Goal: Transaction & Acquisition: Purchase product/service

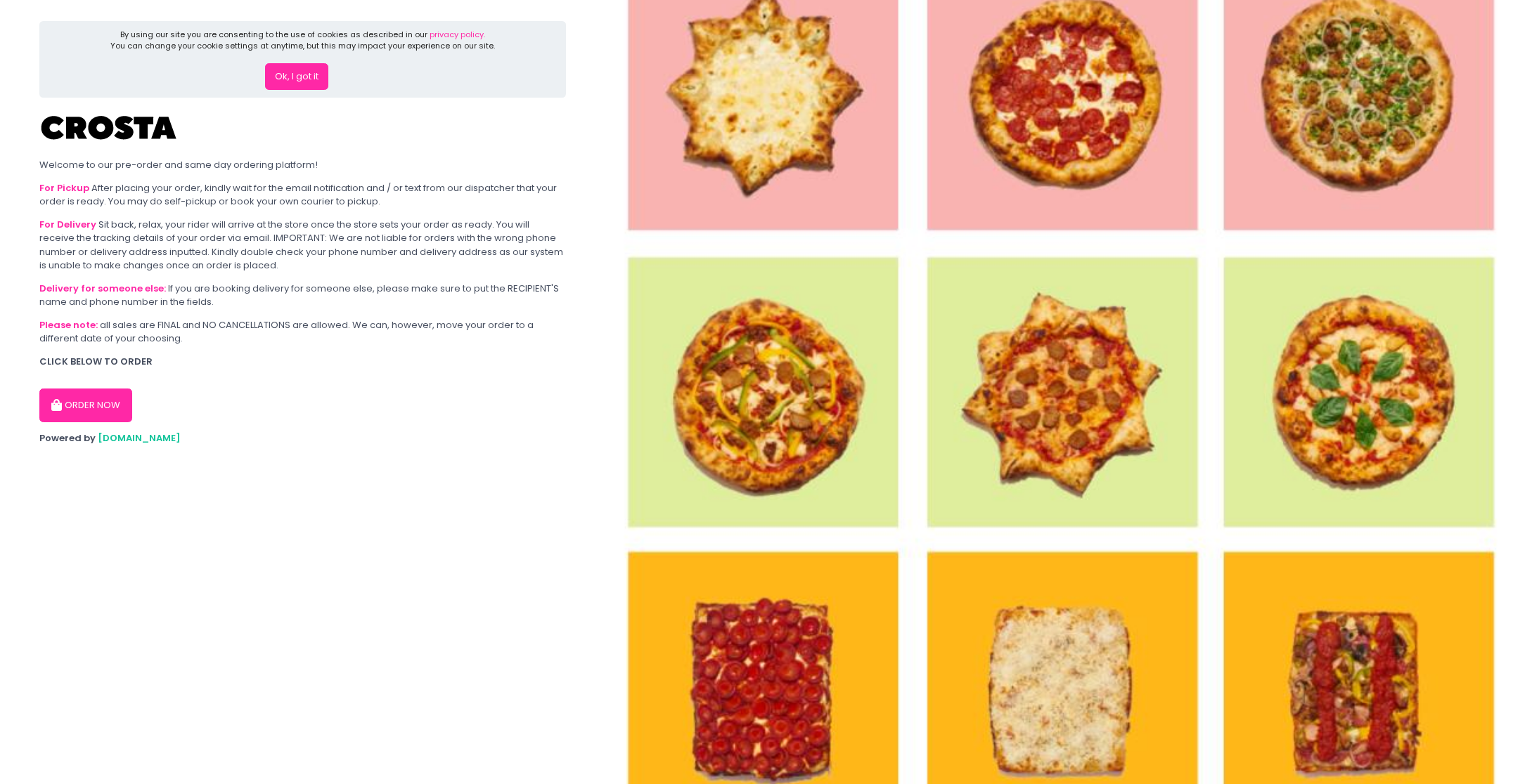
click at [62, 402] on icon "button" at bounding box center [59, 406] width 14 height 12
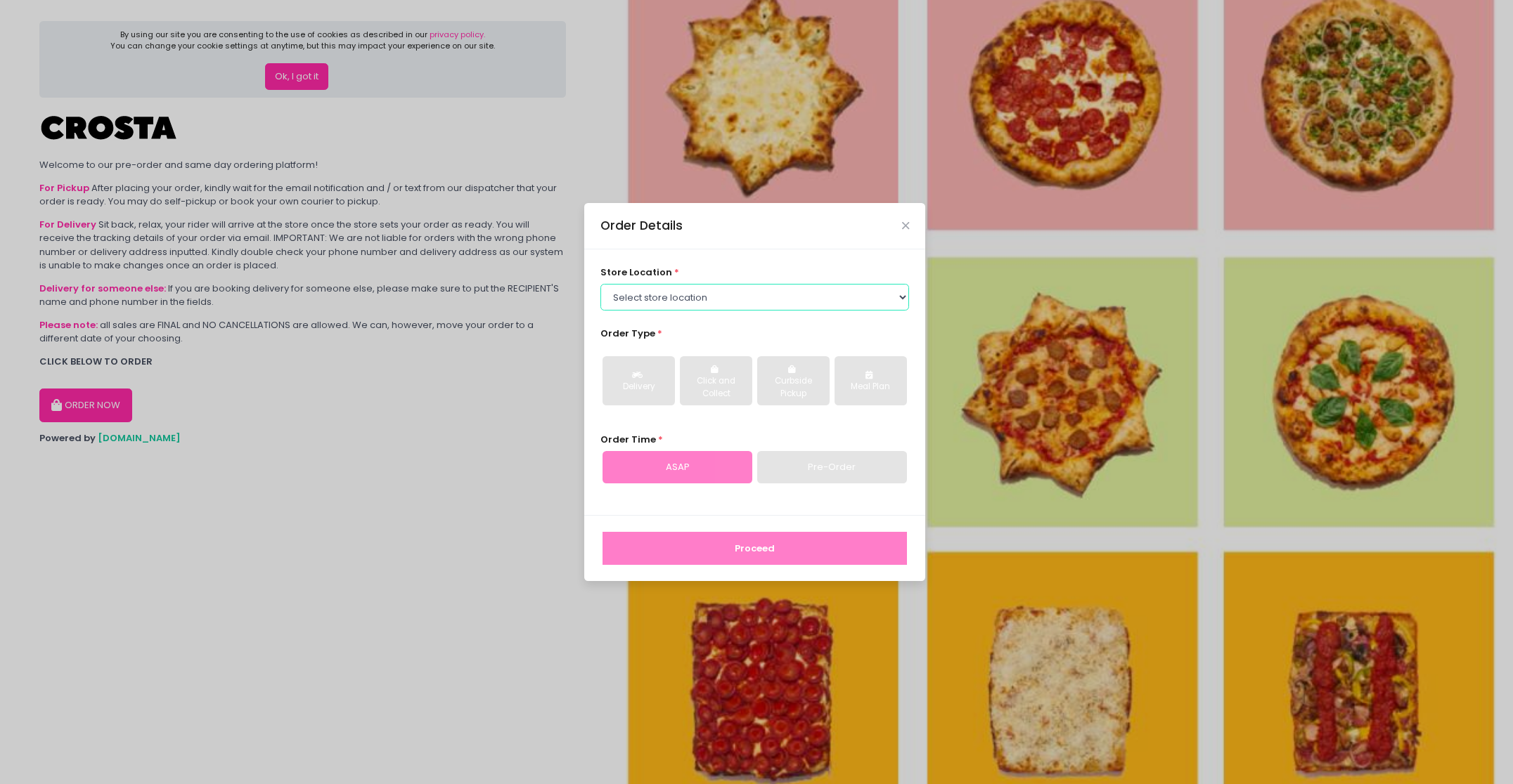
click at [713, 295] on select "Select store location Crosta Pizza - [PERSON_NAME] Crosta Pizza - [GEOGRAPHIC_D…" at bounding box center [755, 297] width 310 height 26
click at [601, 284] on select "Select store location Crosta Pizza - [PERSON_NAME] Crosta Pizza - [GEOGRAPHIC_D…" at bounding box center [755, 297] width 310 height 26
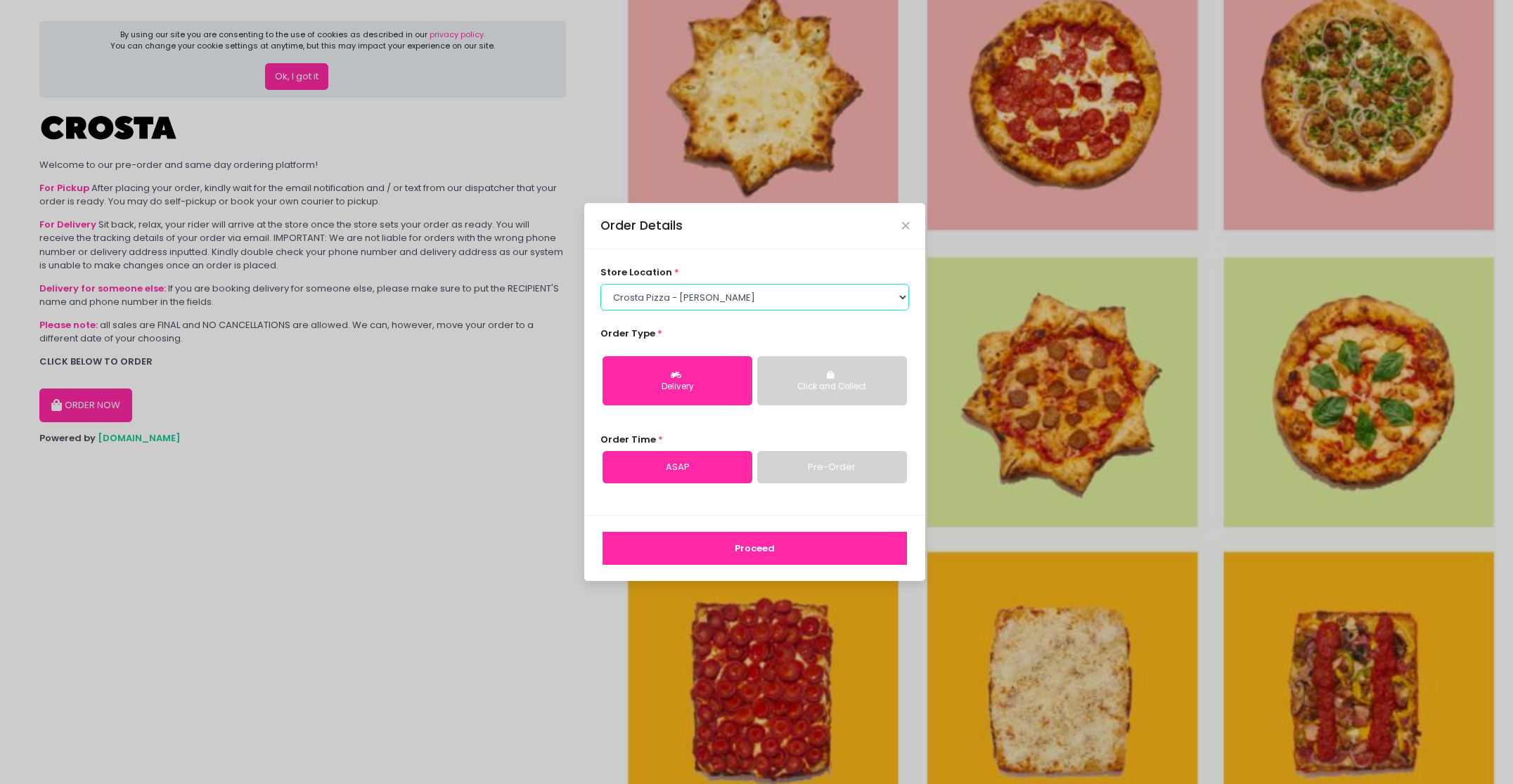
click at [705, 296] on select "Select store location Crosta Pizza - [PERSON_NAME] Crosta Pizza - [GEOGRAPHIC_D…" at bounding box center [755, 297] width 310 height 26
select select "65090bae48156caed44a5eb4"
click at [601, 284] on select "Select store location Crosta Pizza - [PERSON_NAME] Crosta Pizza - [GEOGRAPHIC_D…" at bounding box center [755, 297] width 310 height 26
click at [747, 548] on button "Proceed" at bounding box center [755, 548] width 305 height 34
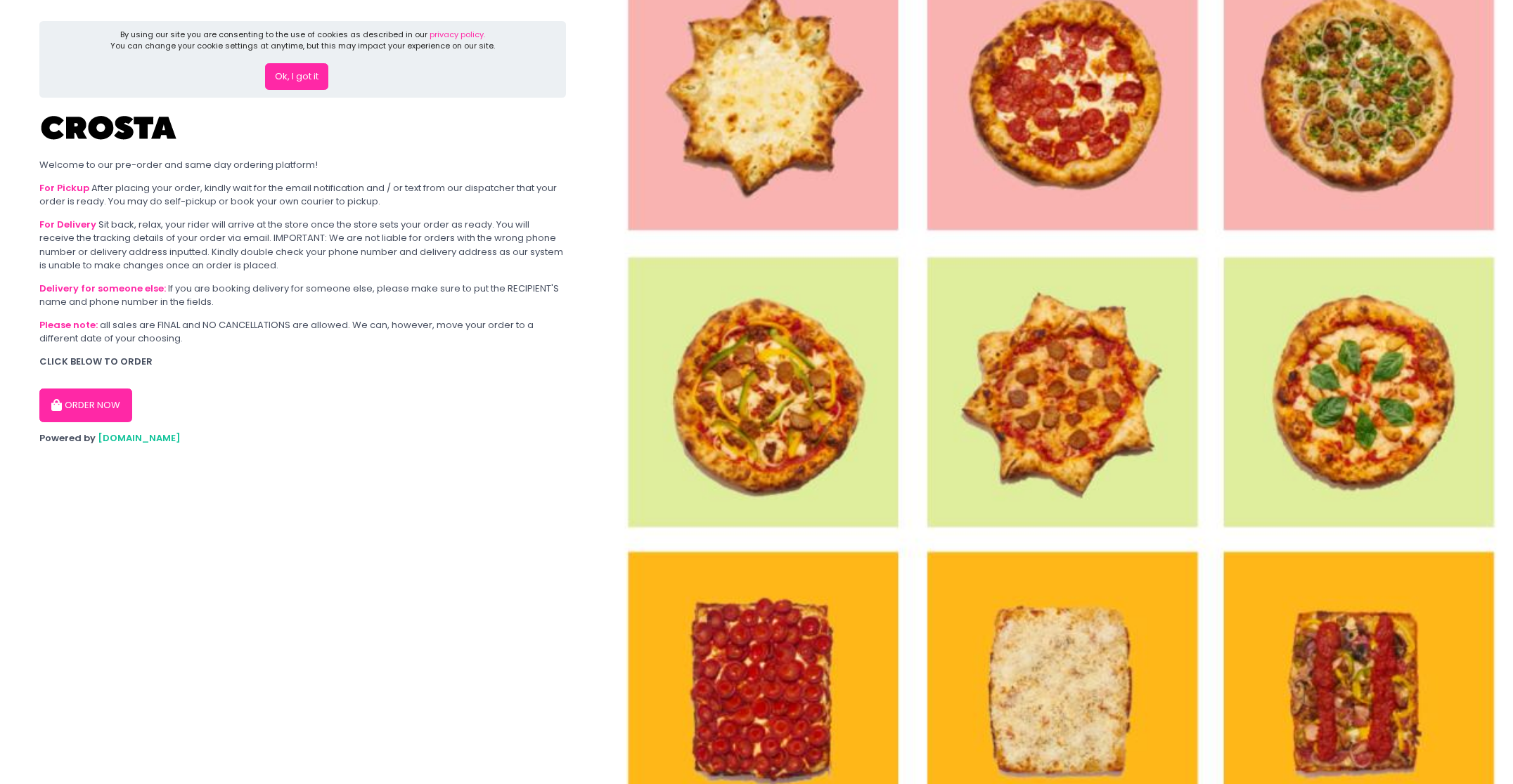
click at [104, 400] on button "ORDER NOW" at bounding box center [86, 405] width 93 height 34
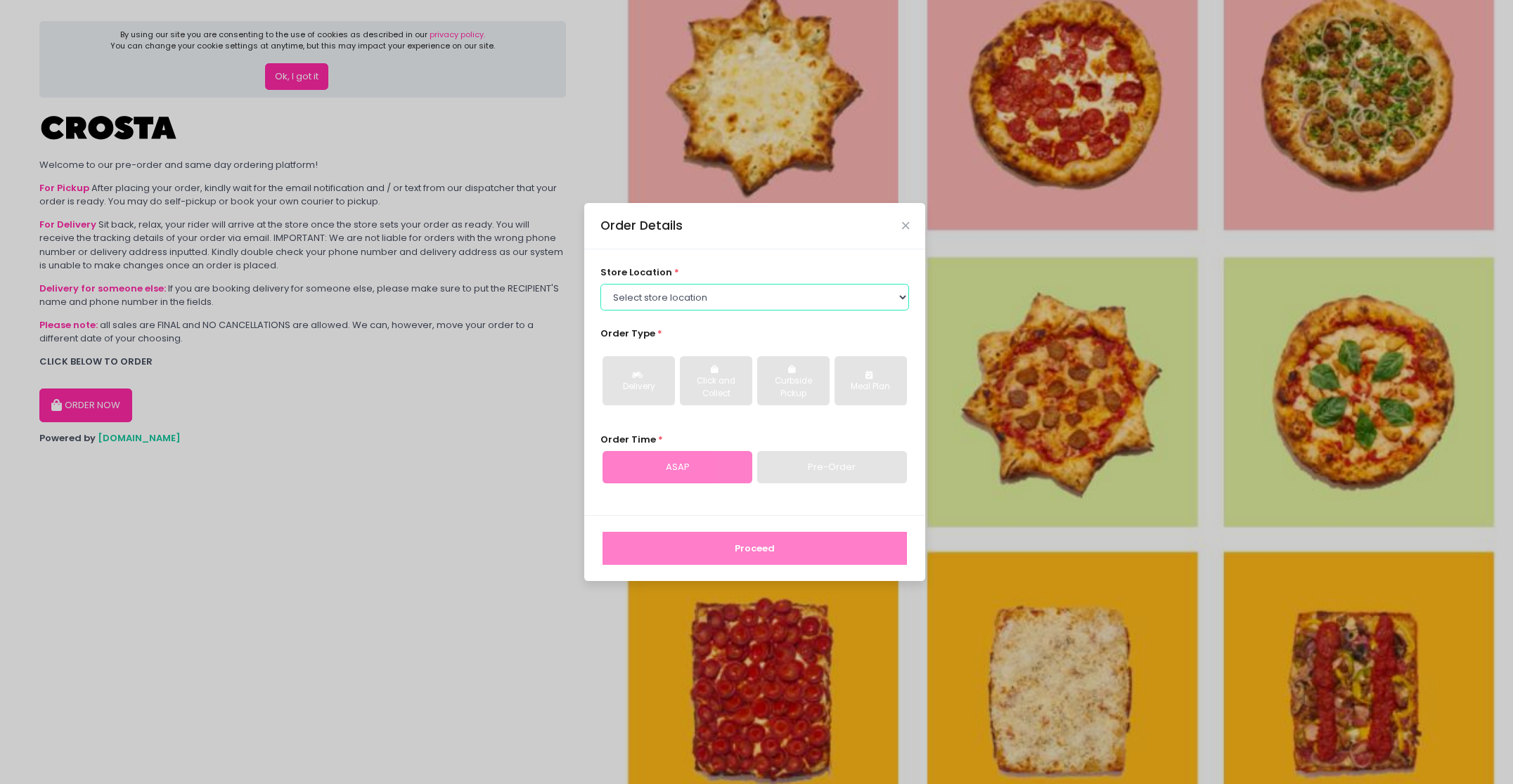
click at [660, 286] on select "Select store location Crosta Pizza - [PERSON_NAME] Crosta Pizza - [GEOGRAPHIC_D…" at bounding box center [755, 297] width 310 height 26
select select "5fabb2e53664a8677beaeb89"
click at [601, 284] on select "Select store location Crosta Pizza - [PERSON_NAME] Crosta Pizza - [GEOGRAPHIC_D…" at bounding box center [755, 297] width 310 height 26
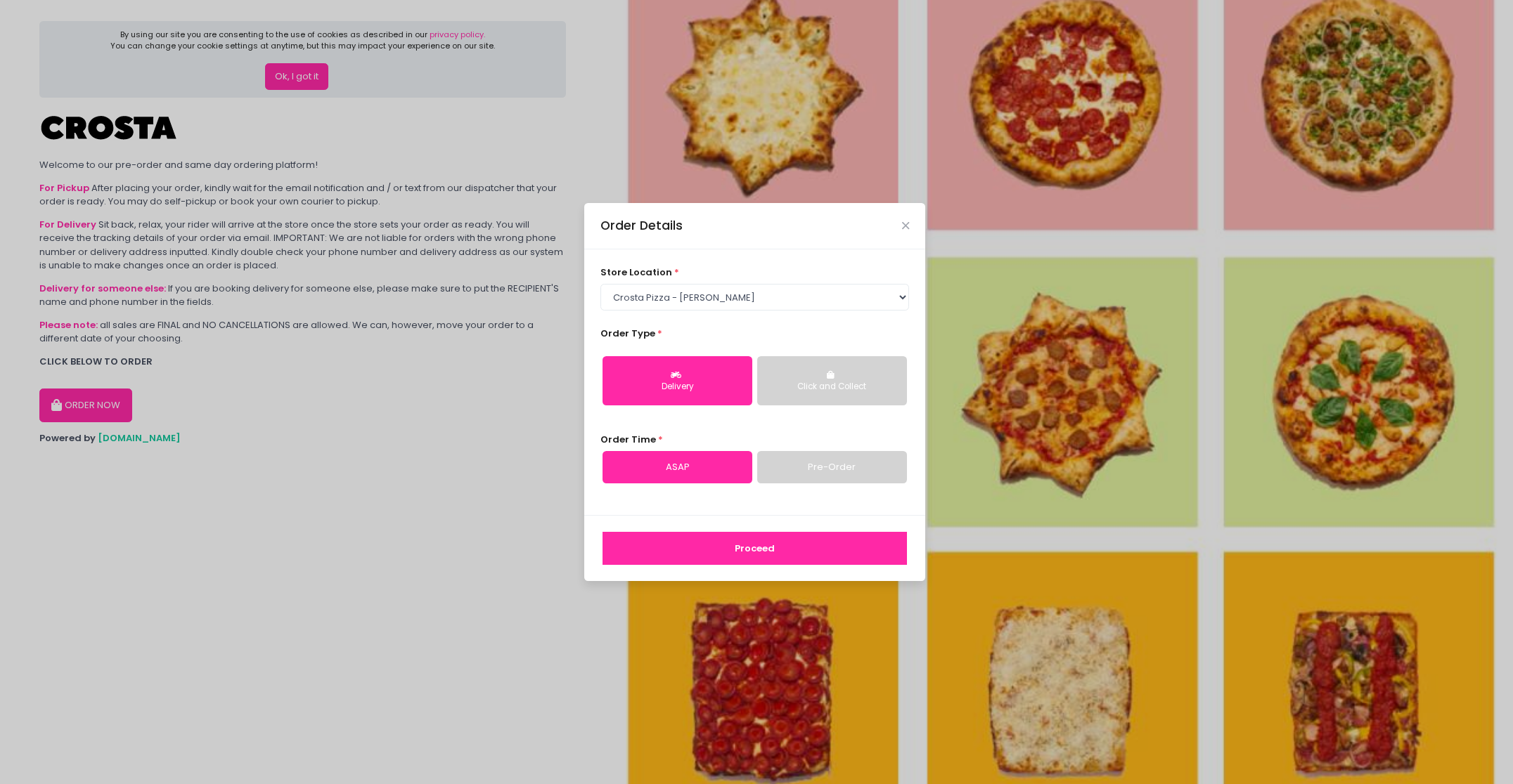
click at [688, 382] on div "Delivery" at bounding box center [678, 387] width 130 height 13
click at [691, 470] on link "ASAP" at bounding box center [677, 467] width 149 height 32
click at [729, 540] on button "Proceed" at bounding box center [755, 548] width 305 height 34
